Goal: Navigation & Orientation: Find specific page/section

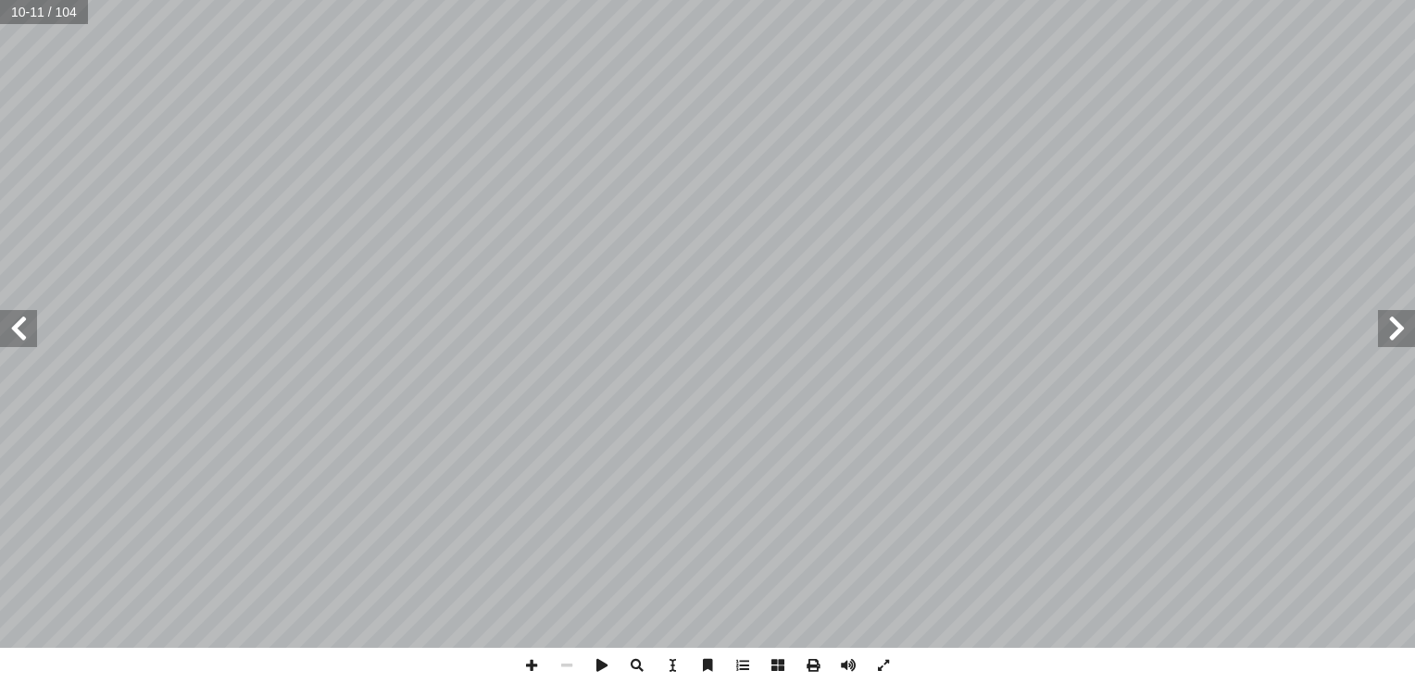
click at [19, 332] on span at bounding box center [18, 328] width 37 height 37
click at [26, 329] on span at bounding box center [18, 328] width 37 height 37
click at [22, 328] on span at bounding box center [18, 328] width 37 height 37
click at [23, 332] on span at bounding box center [18, 328] width 37 height 37
click at [1391, 317] on span at bounding box center [1396, 328] width 37 height 37
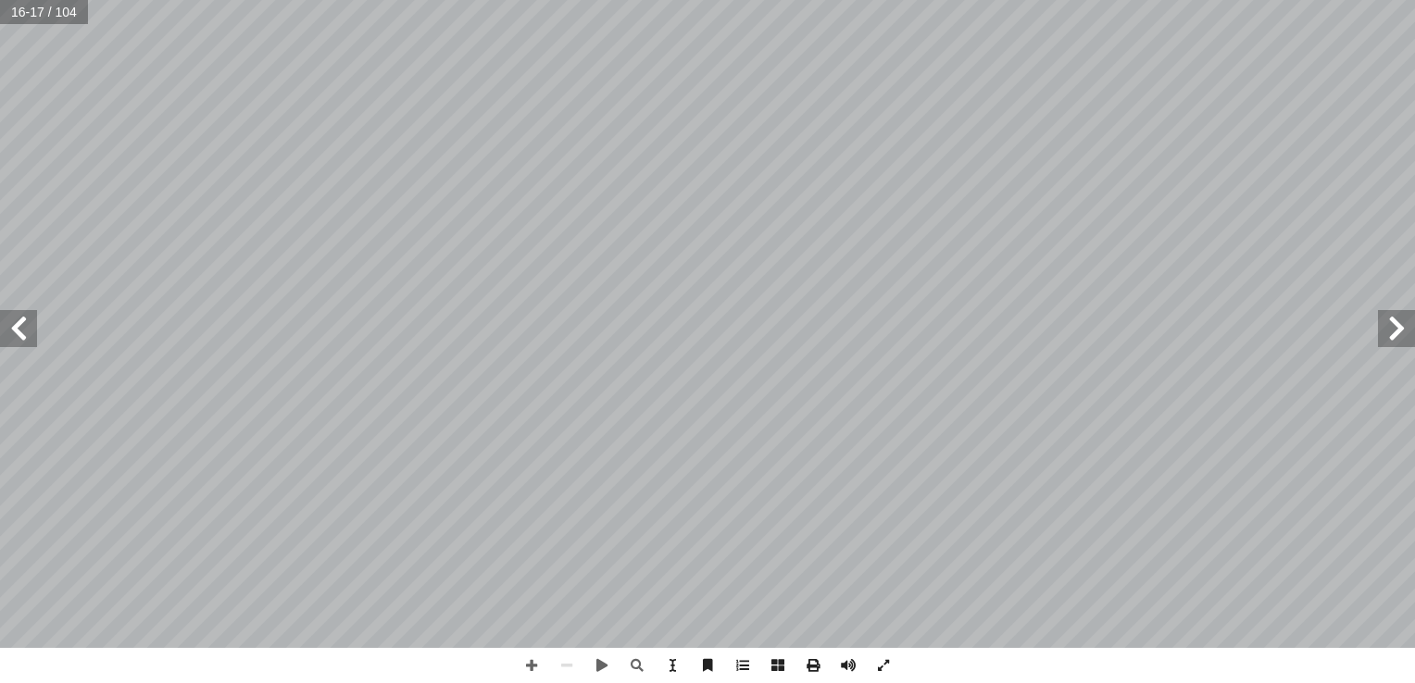
click at [8, 315] on span at bounding box center [18, 328] width 37 height 37
click at [19, 319] on span at bounding box center [18, 328] width 37 height 37
click at [1393, 332] on span at bounding box center [1396, 328] width 37 height 37
click at [1398, 313] on span at bounding box center [1396, 328] width 37 height 37
click at [529, 669] on span at bounding box center [531, 665] width 35 height 35
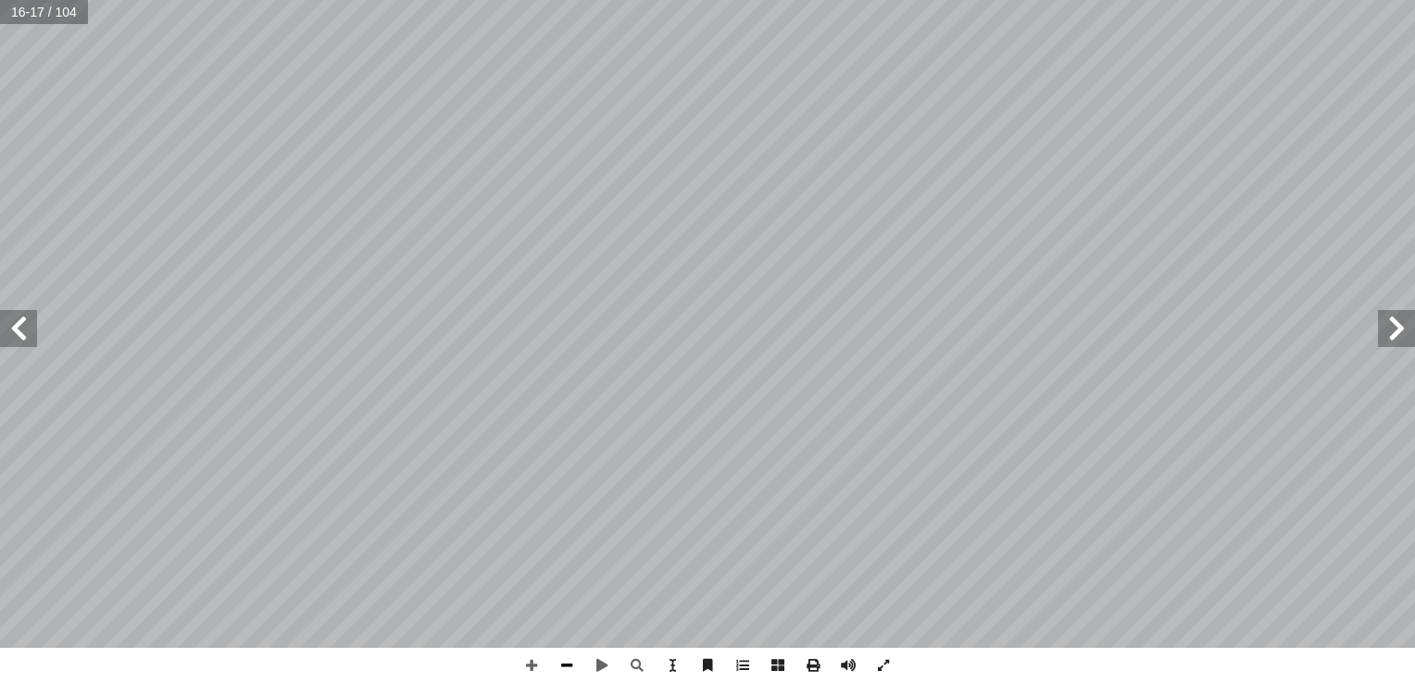
click at [566, 666] on span at bounding box center [566, 665] width 35 height 35
click at [19, 332] on span at bounding box center [18, 328] width 37 height 37
